Goal: Information Seeking & Learning: Learn about a topic

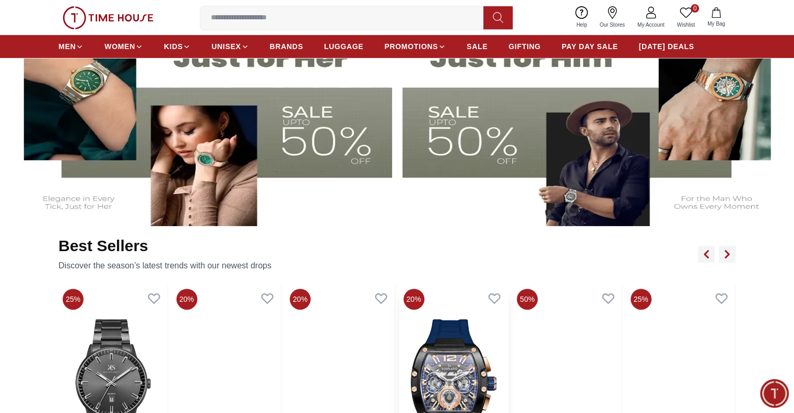
scroll to position [626, 0]
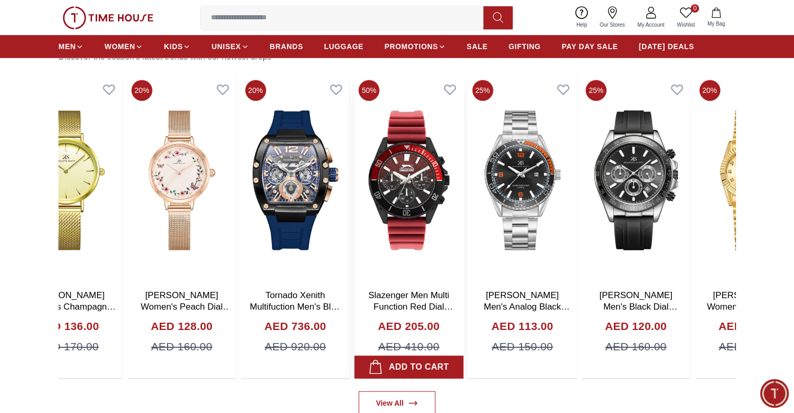
click at [354, 230] on img at bounding box center [408, 180] width 109 height 209
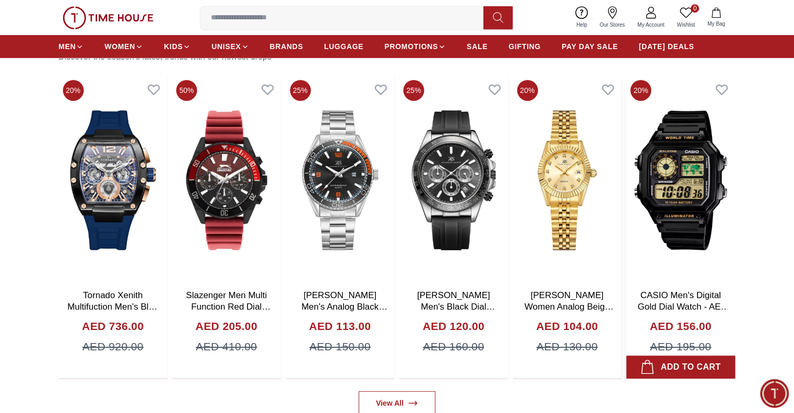
click at [626, 238] on img at bounding box center [680, 180] width 109 height 209
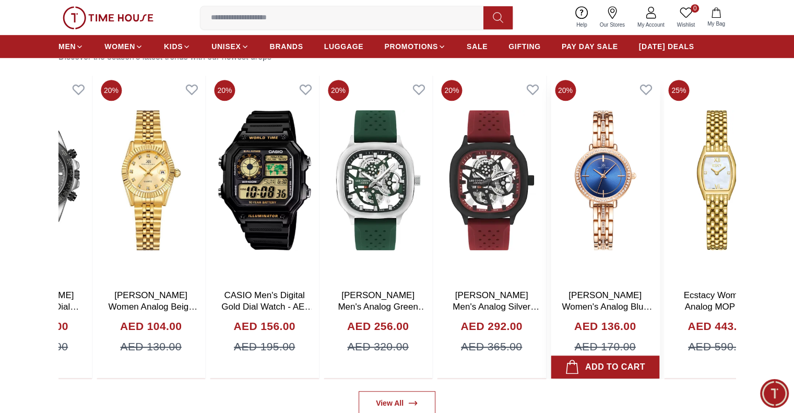
click at [550, 234] on img at bounding box center [604, 180] width 109 height 209
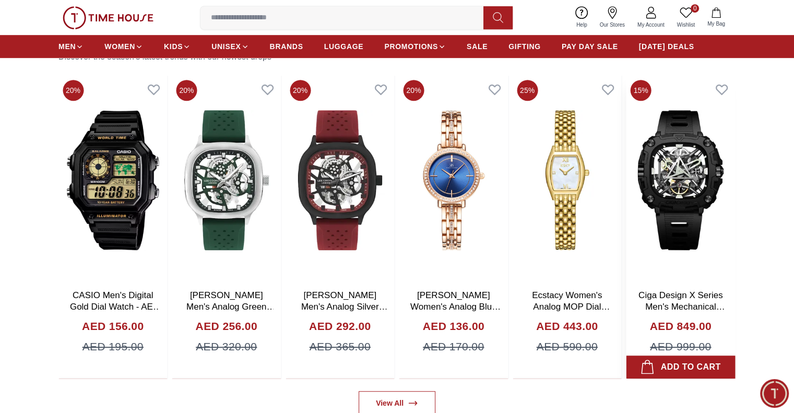
click at [626, 215] on img at bounding box center [680, 180] width 109 height 209
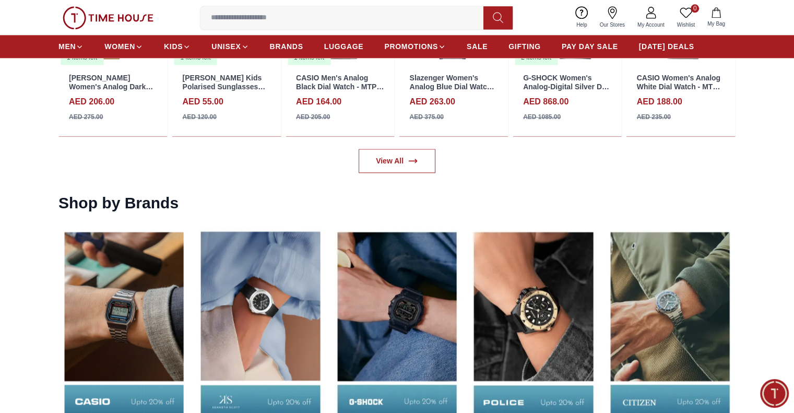
scroll to position [1513, 0]
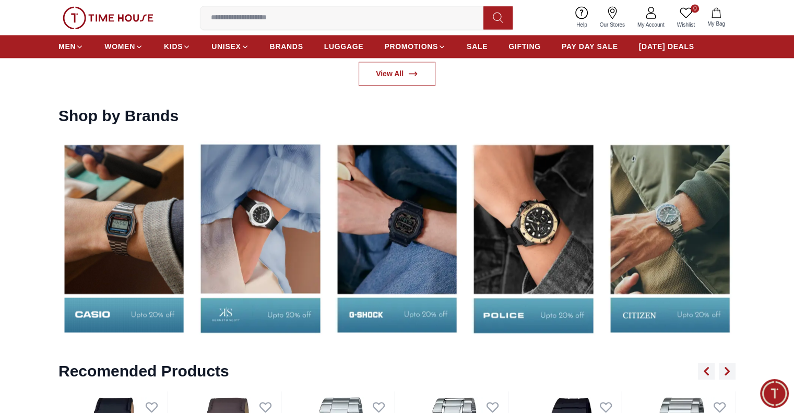
click at [508, 297] on img at bounding box center [533, 238] width 131 height 205
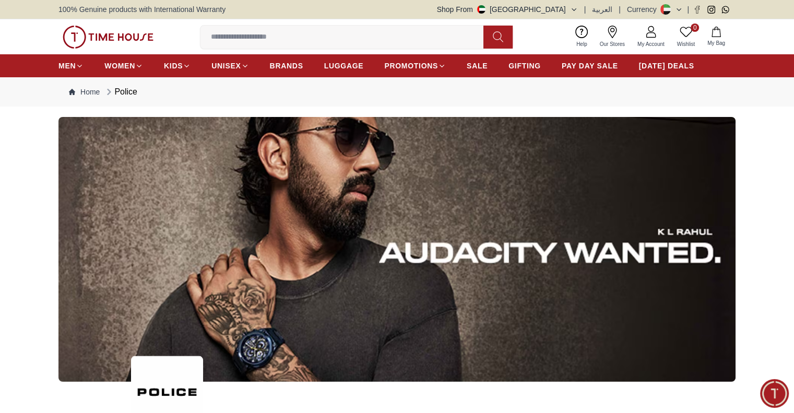
click at [764, 25] on div "0 Wishlist My Bag Help Our Stores My Account 0 Wishlist My Bag" at bounding box center [397, 36] width 794 height 35
click at [83, 29] on img at bounding box center [108, 37] width 91 height 23
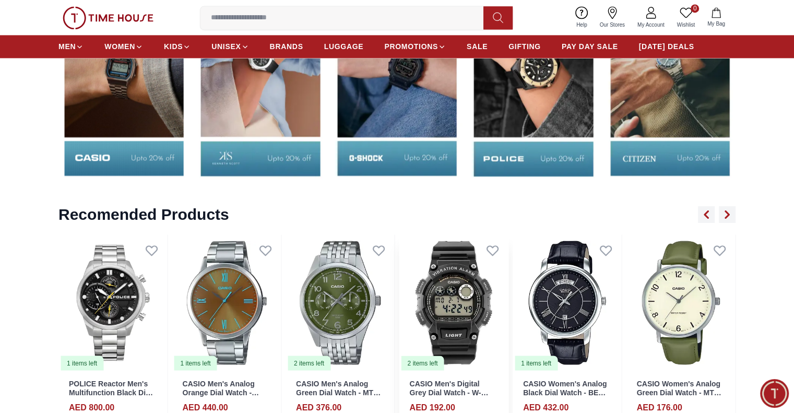
scroll to position [1826, 0]
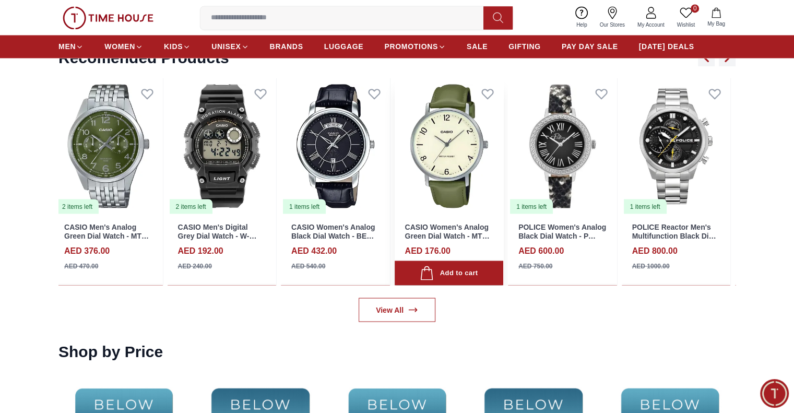
click at [394, 183] on img at bounding box center [448, 146] width 109 height 136
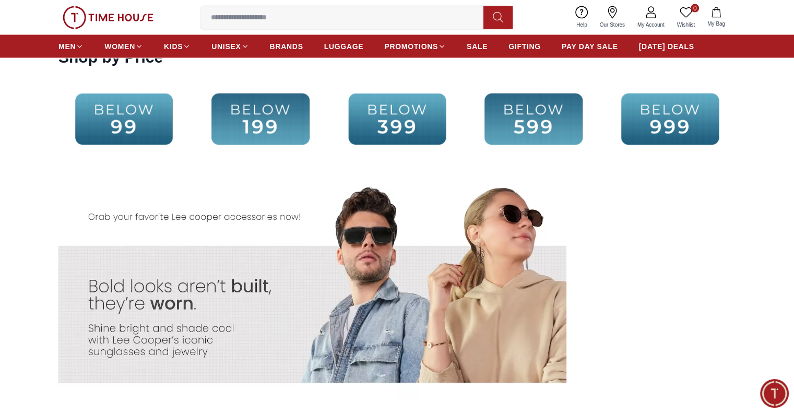
scroll to position [2139, 0]
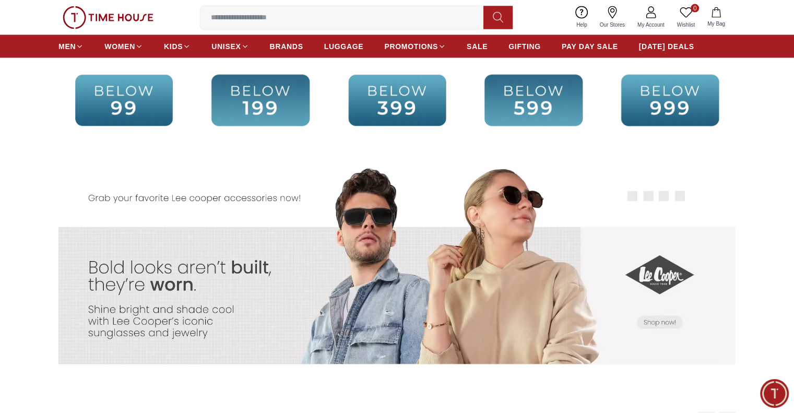
click at [657, 115] on img at bounding box center [669, 100] width 131 height 85
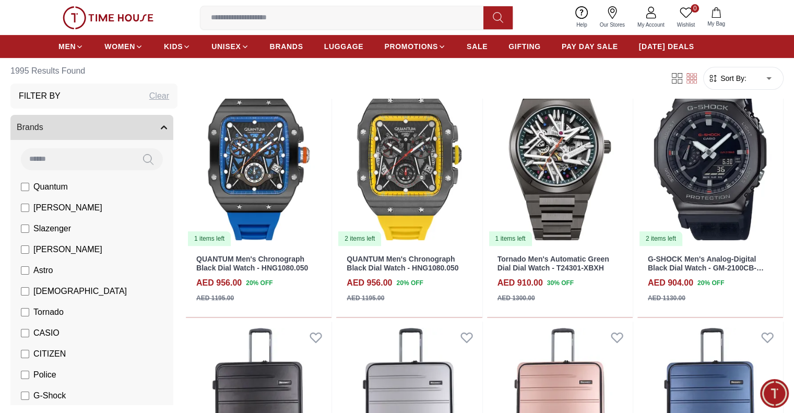
scroll to position [313, 0]
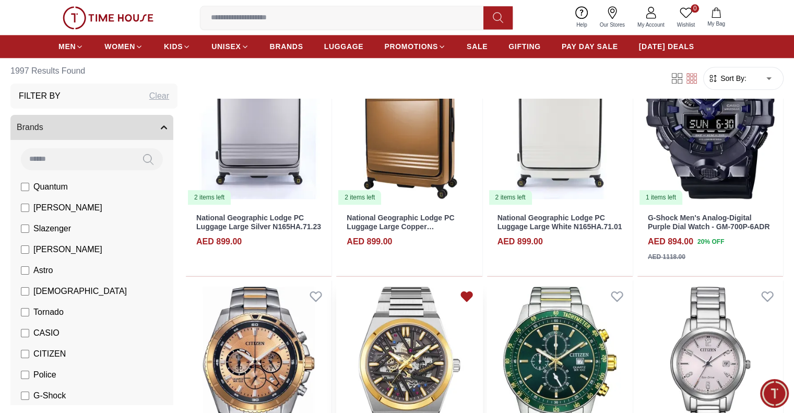
scroll to position [1252, 0]
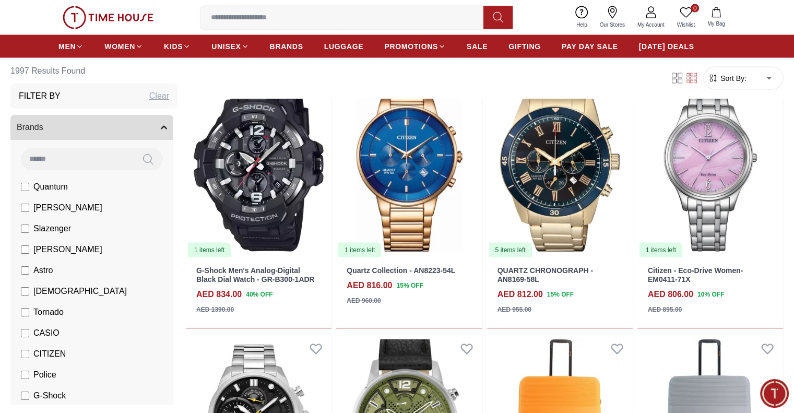
scroll to position [2139, 0]
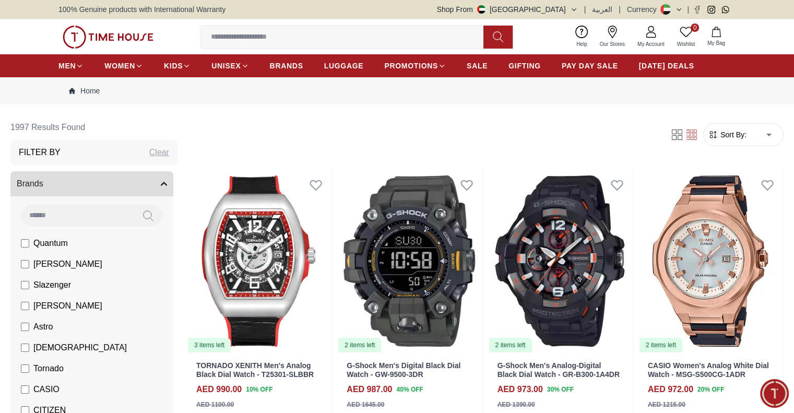
click at [87, 35] on img at bounding box center [108, 37] width 91 height 23
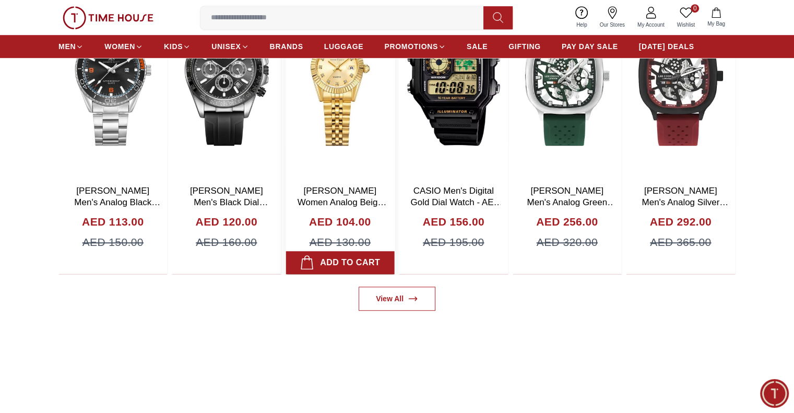
scroll to position [626, 0]
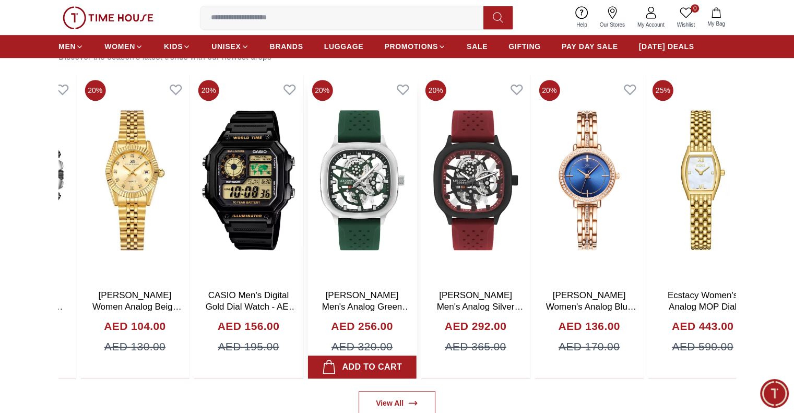
click at [307, 164] on img at bounding box center [361, 180] width 109 height 209
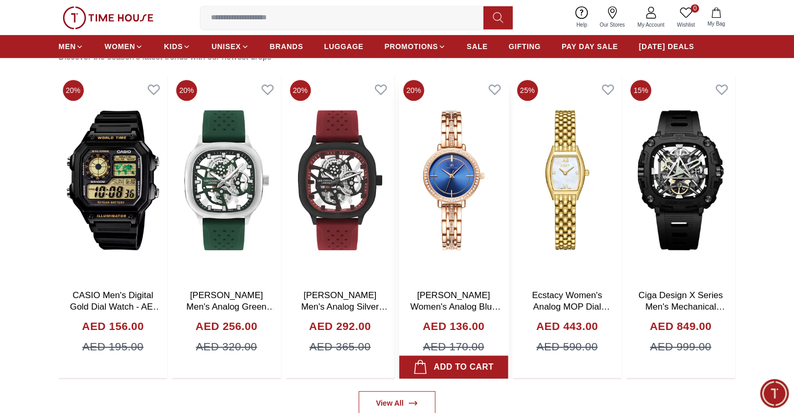
click at [399, 168] on img at bounding box center [453, 180] width 109 height 209
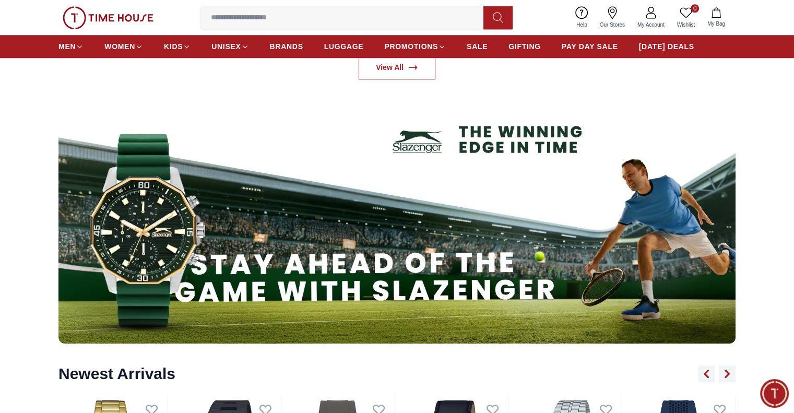
scroll to position [1044, 0]
